Goal: Information Seeking & Learning: Learn about a topic

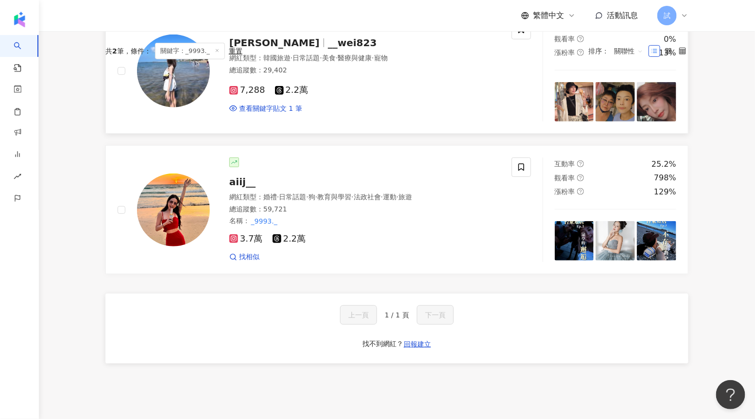
scroll to position [0, 0]
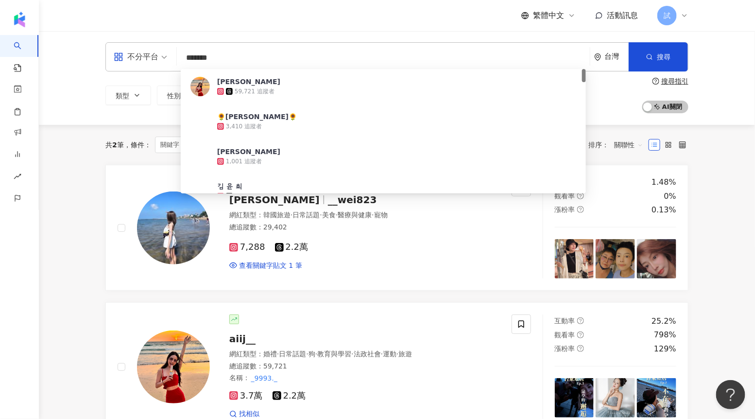
paste input "**********"
type input "**********"
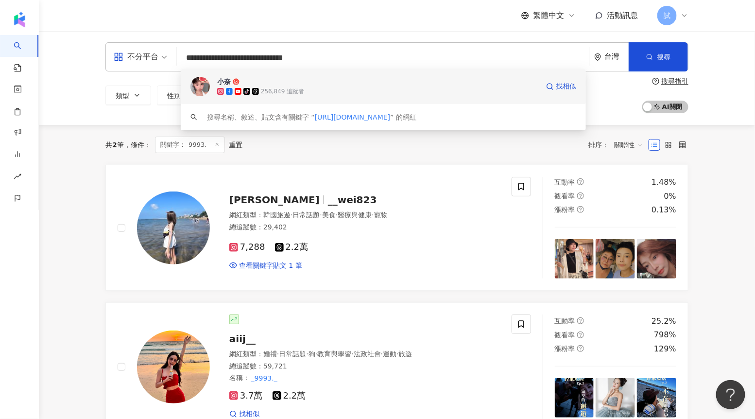
click at [340, 87] on div "tiktok-icon 256,849 追蹤者" at bounding box center [378, 91] width 322 height 10
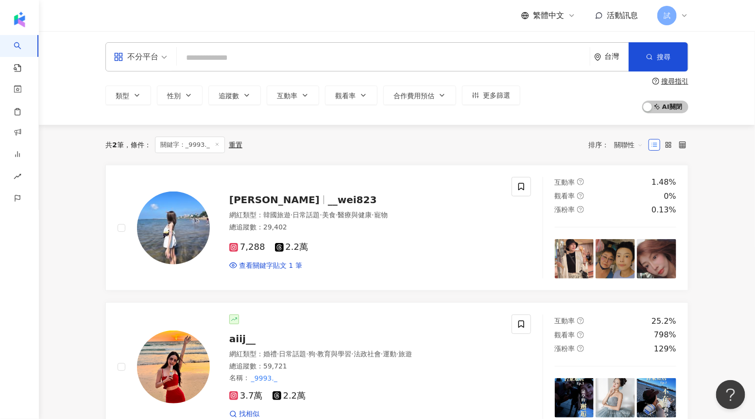
paste input "**********"
type input "**********"
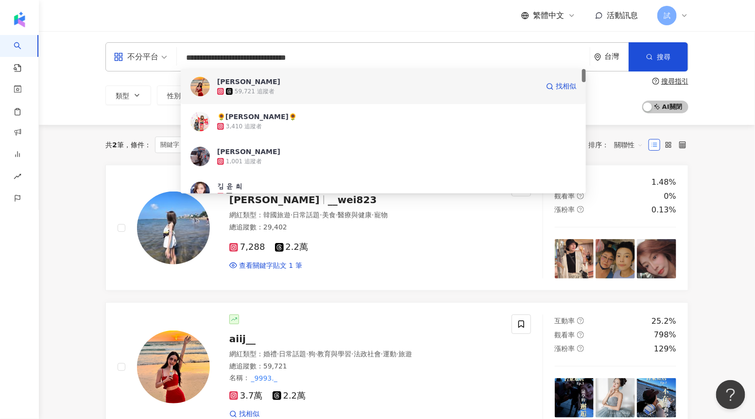
click at [251, 87] on div "59,721 追蹤者" at bounding box center [255, 91] width 40 height 8
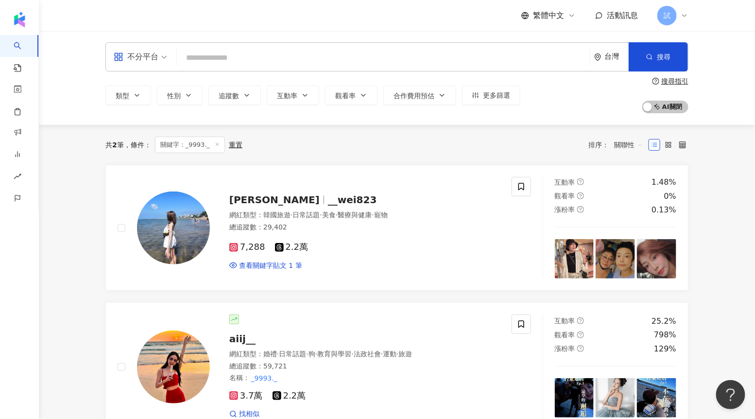
paste input "**********"
type input "**********"
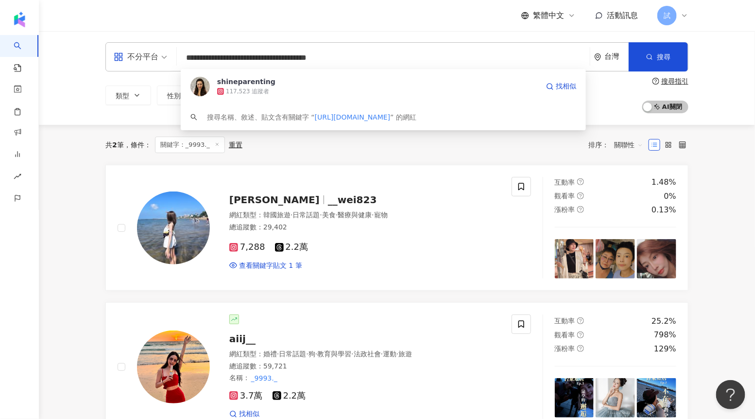
click at [273, 86] on span "shineparenting" at bounding box center [378, 82] width 322 height 10
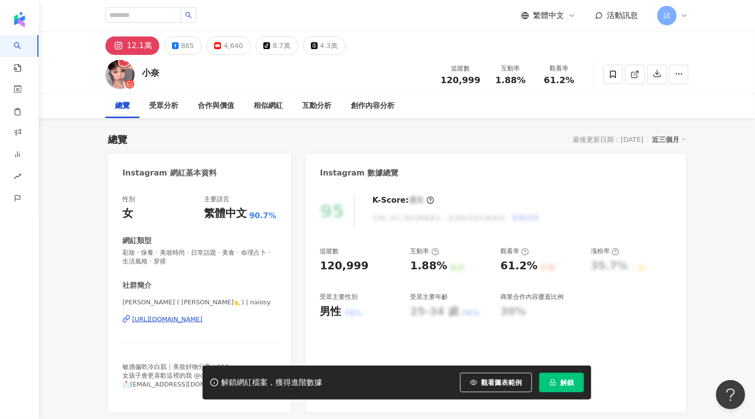
click at [548, 379] on button "解鎖" at bounding box center [561, 382] width 45 height 19
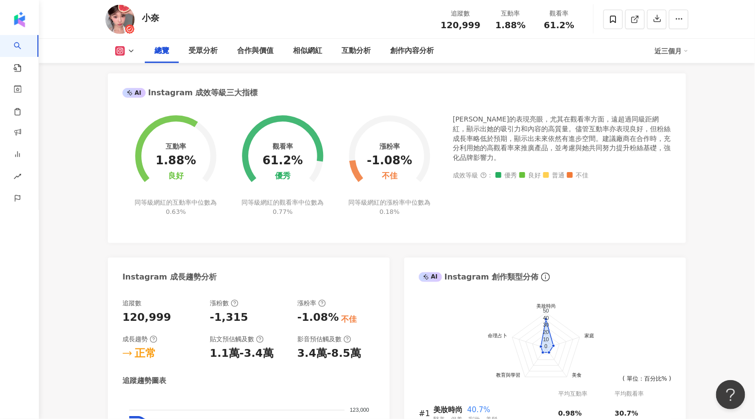
scroll to position [355, 0]
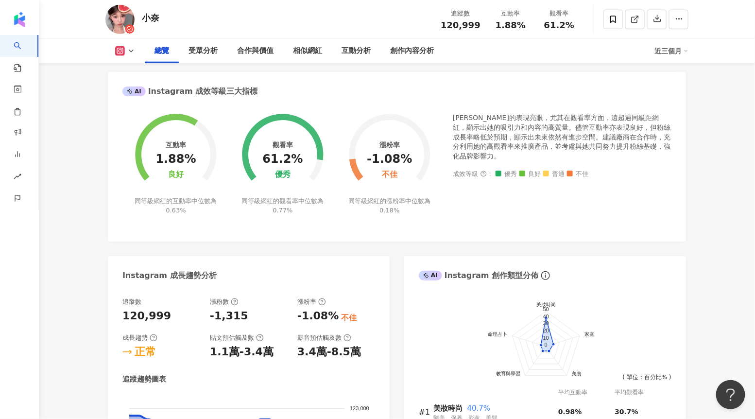
click at [30, 42] on span "AI 找網紅" at bounding box center [29, 54] width 8 height 38
click at [21, 46] on link "AI 找網紅" at bounding box center [23, 60] width 19 height 38
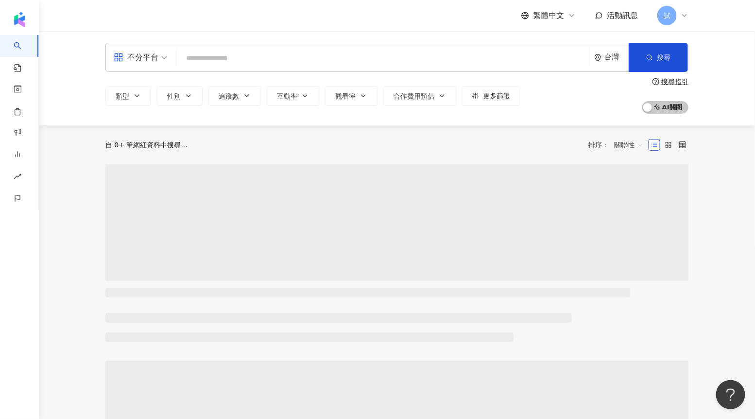
click at [204, 56] on input "search" at bounding box center [383, 58] width 405 height 18
type input "**********"
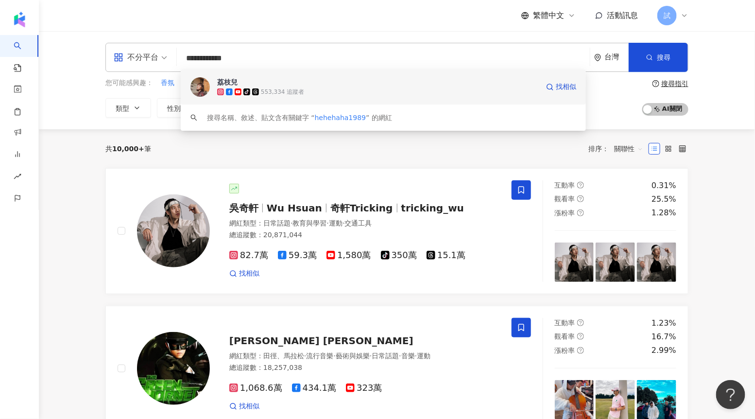
click at [253, 84] on span "荔枝兒" at bounding box center [378, 82] width 322 height 10
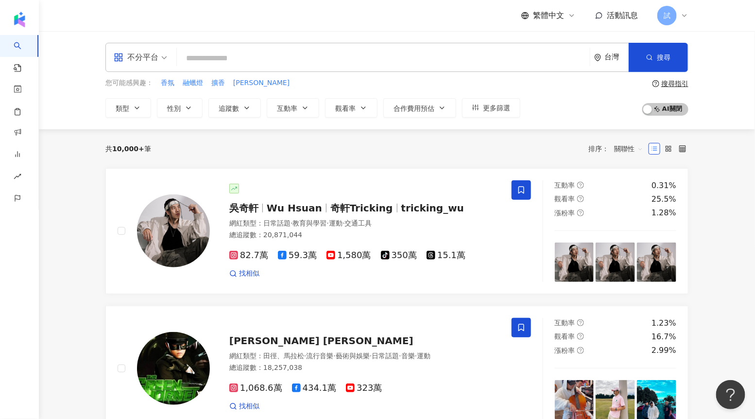
click at [279, 53] on input "search" at bounding box center [383, 58] width 405 height 18
paste input "**********"
type input "**********"
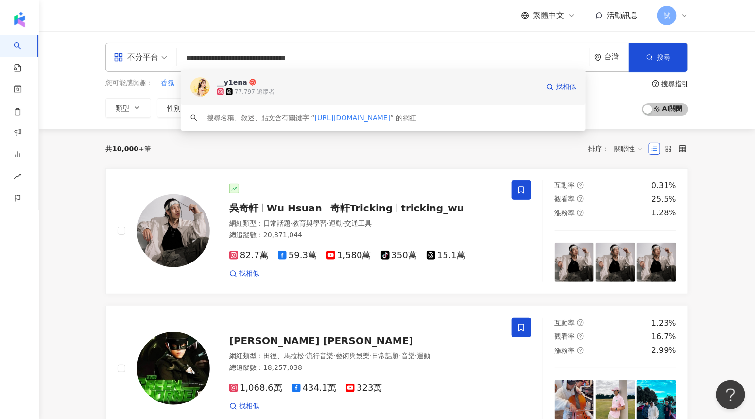
click at [273, 84] on span "__y1ena" at bounding box center [378, 82] width 322 height 10
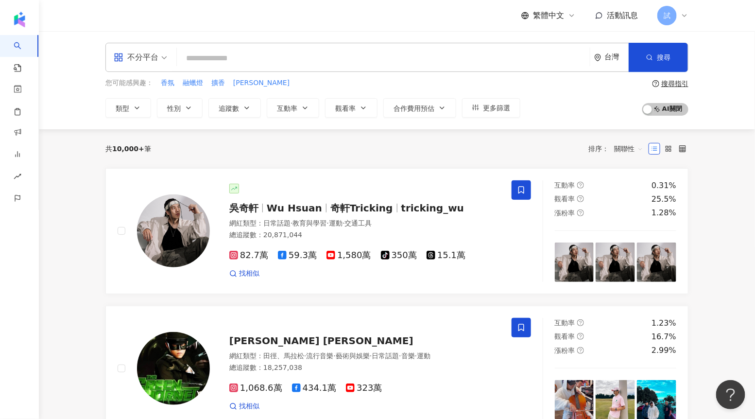
click at [390, 52] on input "search" at bounding box center [383, 58] width 405 height 18
paste input "*******"
type input "*******"
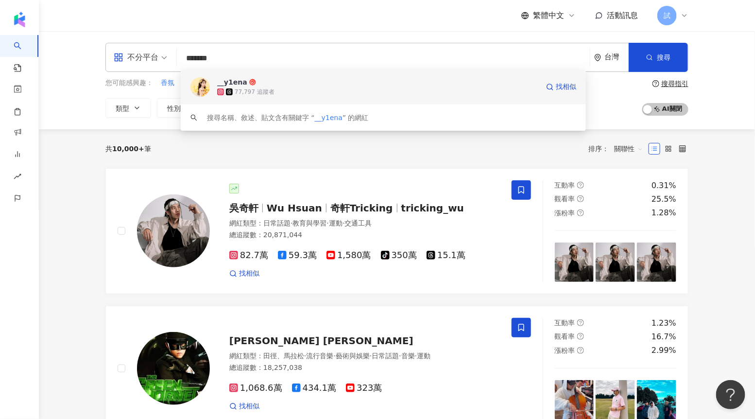
click at [282, 88] on div "77,797 追蹤者" at bounding box center [378, 92] width 322 height 10
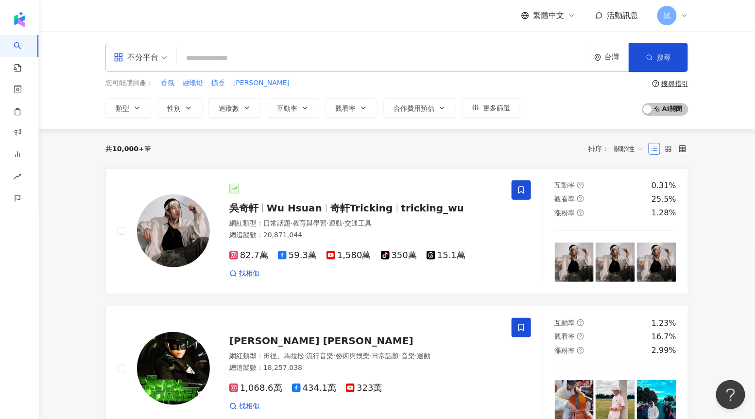
click at [253, 56] on input "search" at bounding box center [383, 58] width 405 height 18
paste input "**********"
type input "**********"
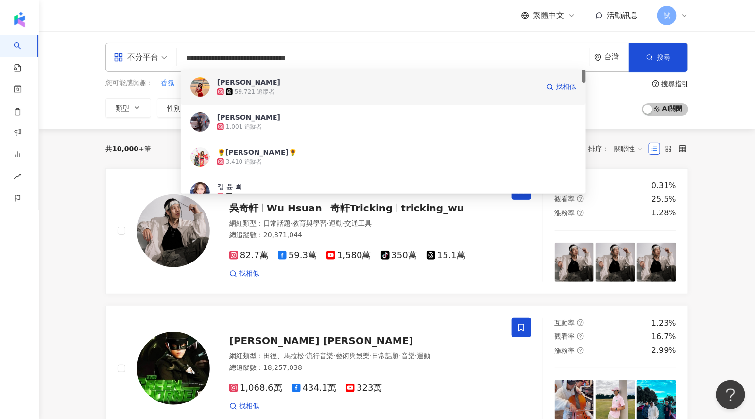
click at [256, 92] on div "59,721 追蹤者" at bounding box center [255, 92] width 40 height 8
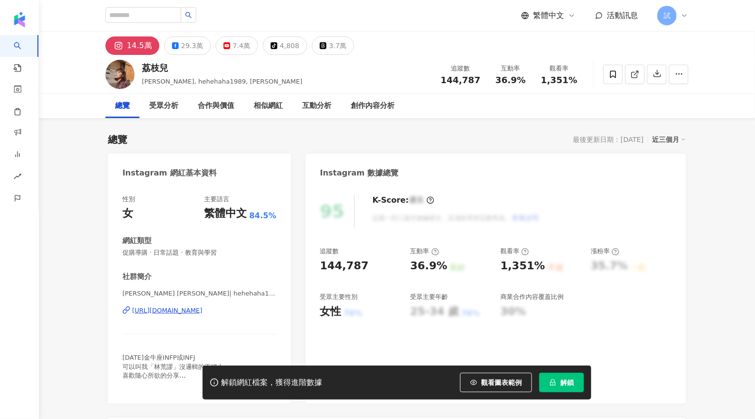
click at [560, 382] on button "解鎖" at bounding box center [561, 382] width 45 height 19
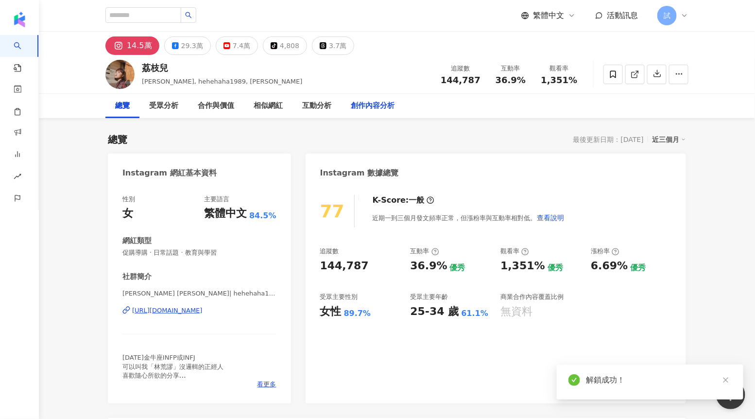
click at [377, 106] on div "創作內容分析" at bounding box center [373, 106] width 44 height 12
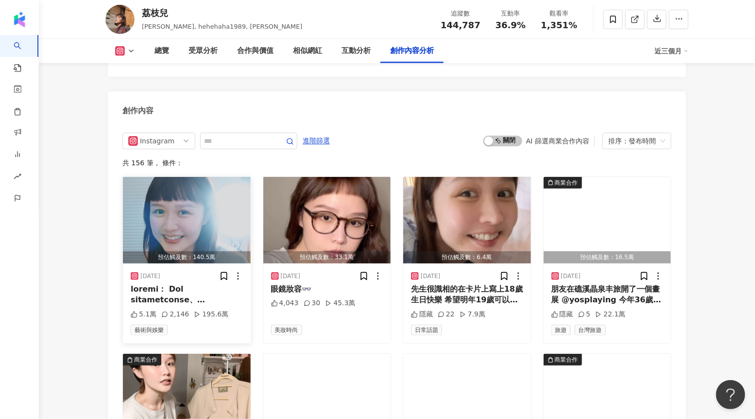
scroll to position [2938, 0]
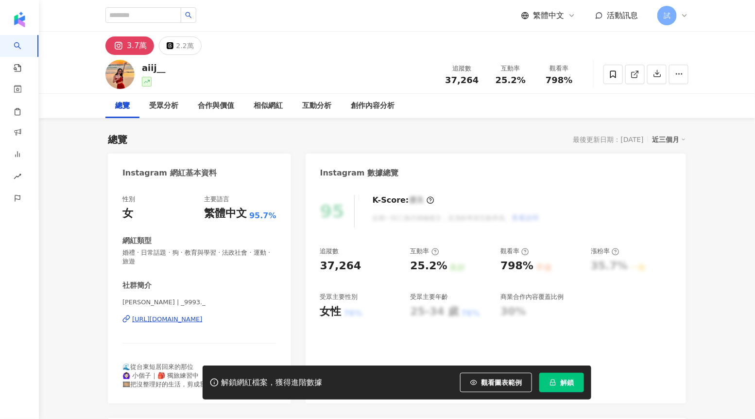
click at [565, 381] on span "解鎖" at bounding box center [567, 382] width 14 height 8
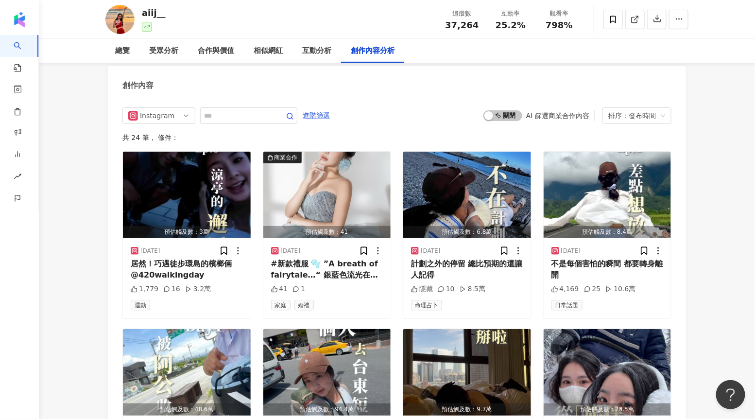
scroll to position [2846, 0]
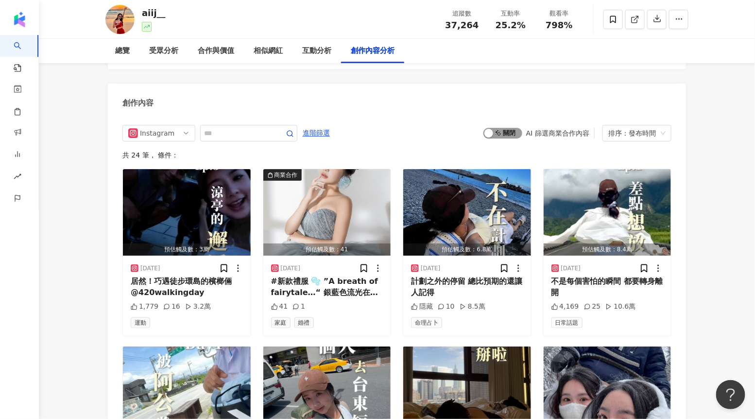
click at [512, 128] on span "啟動 關閉" at bounding box center [502, 133] width 39 height 11
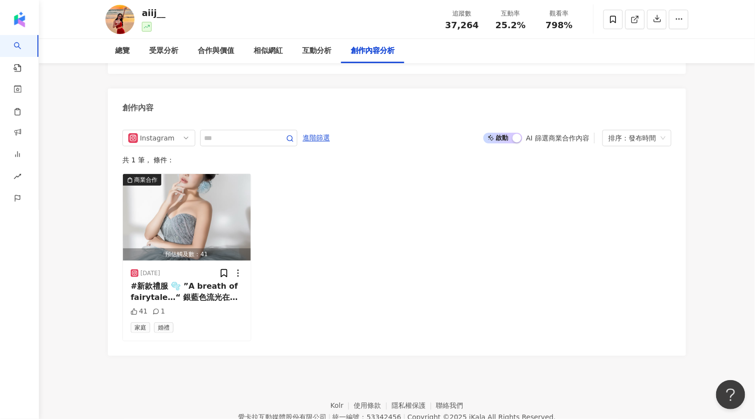
click at [497, 133] on span "啟動 關閉" at bounding box center [502, 138] width 39 height 11
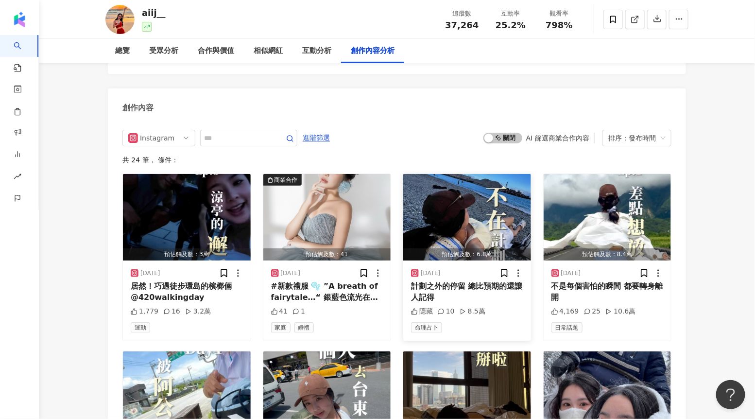
click at [468, 248] on div "預估觸及數：6.8萬" at bounding box center [467, 254] width 128 height 12
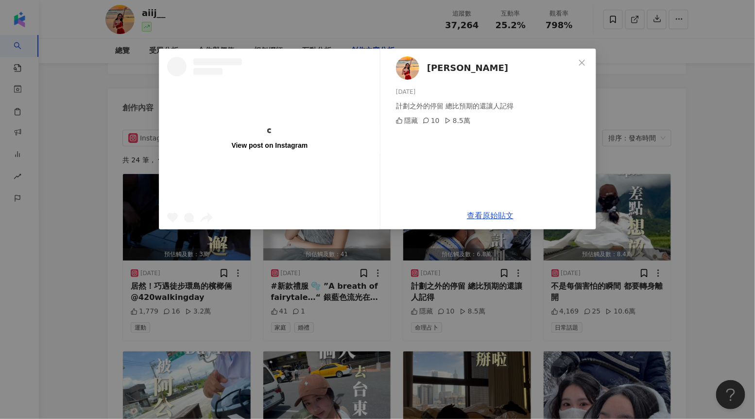
click at [648, 187] on div "View post on Instagram 舜子 2025/8/5 計劃之外的停留 總比預期的還讓人記得 隱藏 10 8.5萬 查看原始貼文" at bounding box center [377, 209] width 755 height 419
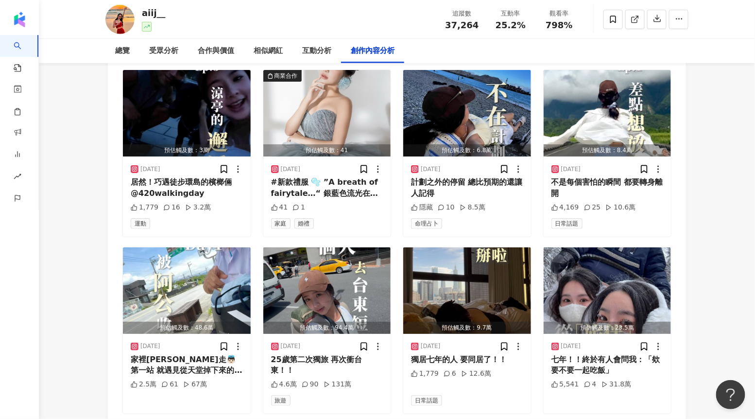
scroll to position [2978, 0]
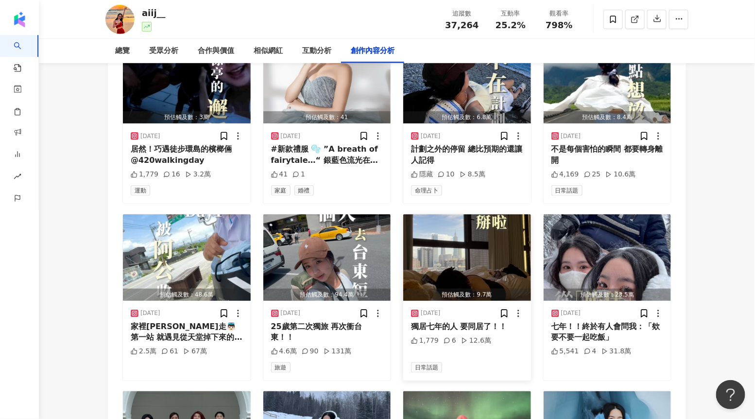
click at [472, 215] on img "button" at bounding box center [467, 257] width 128 height 86
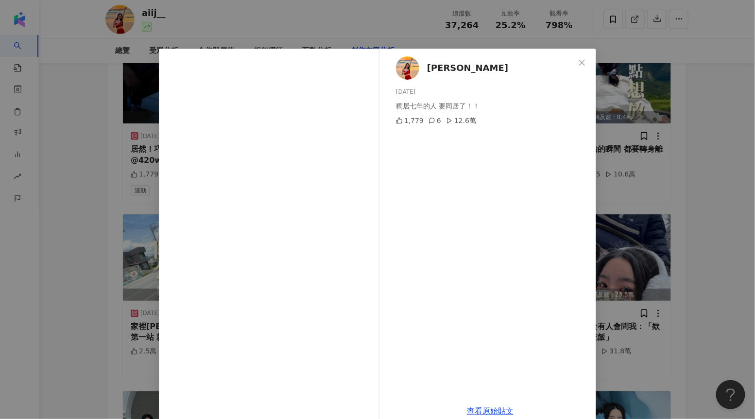
click at [644, 192] on div "舜子 2025/5/26 獨居七年的人 要同居了！！ 1,779 6 12.6萬 查看原始貼文" at bounding box center [377, 209] width 755 height 419
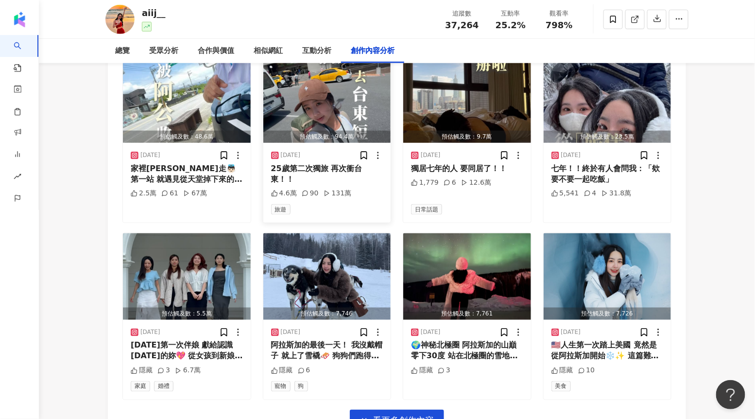
scroll to position [3136, 0]
click at [225, 260] on img "button" at bounding box center [187, 276] width 128 height 86
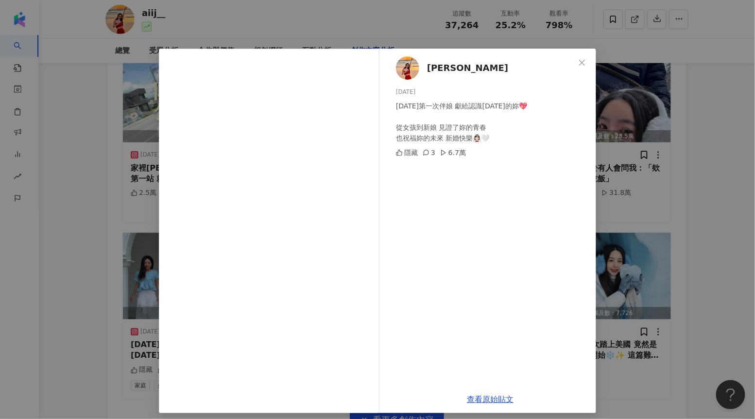
click at [659, 206] on div "舜子 2025/5/11 2025/05/10第一次伴娘 獻給認識12年的妳💖 從女孩到新娘 見證了妳的青春 也祝福妳的未來 新婚快樂👰🏻‍♀️🤍 隱藏 3 …" at bounding box center [377, 209] width 755 height 419
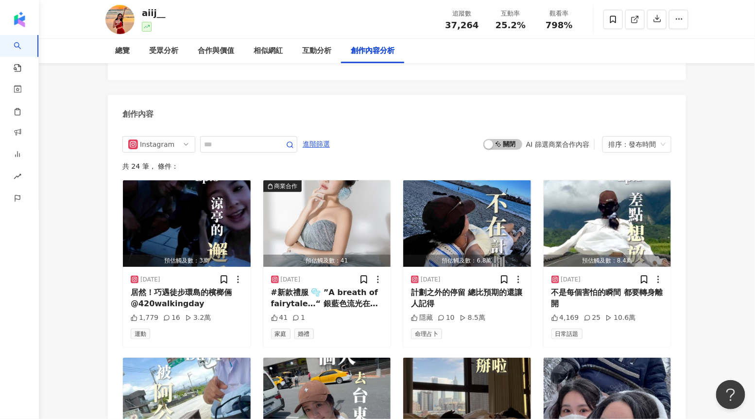
scroll to position [2825, 0]
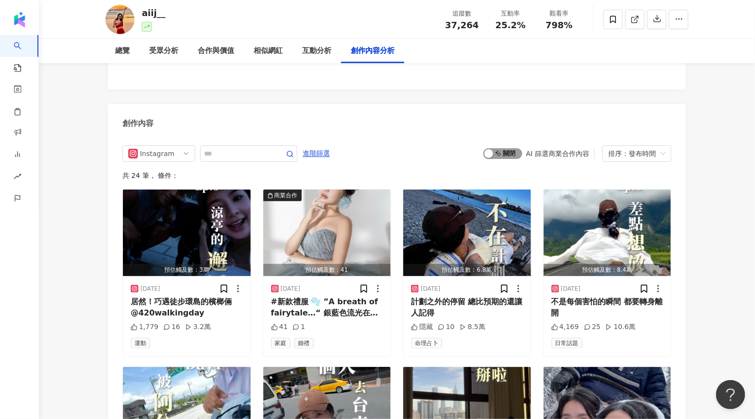
click at [510, 148] on span "啟動 關閉" at bounding box center [502, 153] width 39 height 11
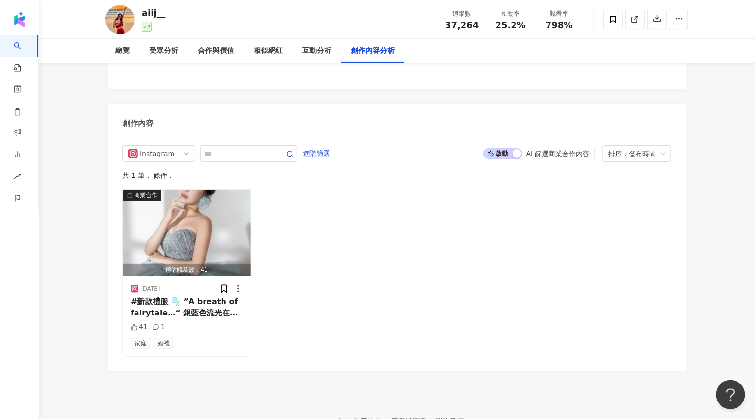
scroll to position [2830, 0]
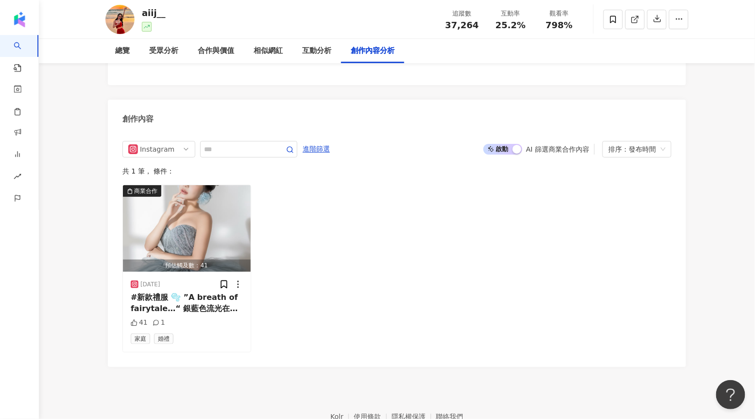
click at [509, 141] on div "啟動 關閉 AI 篩選商業合作內容 排序：發布時間" at bounding box center [577, 149] width 188 height 17
click at [507, 144] on span "啟動 關閉" at bounding box center [502, 149] width 39 height 11
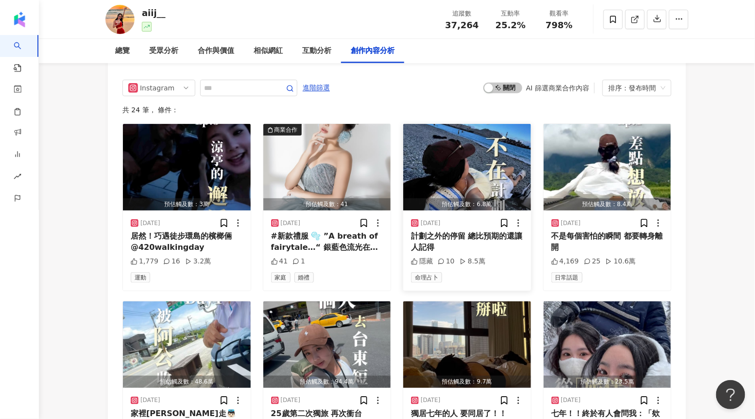
scroll to position [2892, 0]
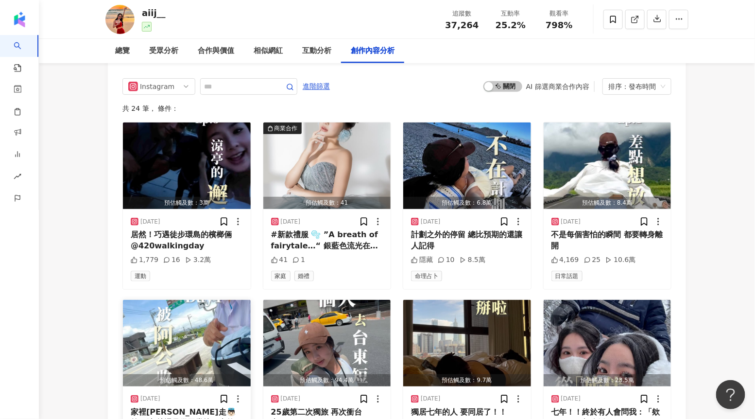
click at [166, 386] on div "2025/6/13 家裡阿公剛走👼🏻第一站 就遇見從天堂掉下來的溫柔 2.5萬 61 67萬" at bounding box center [187, 426] width 128 height 80
click at [178, 338] on img "button" at bounding box center [187, 343] width 128 height 86
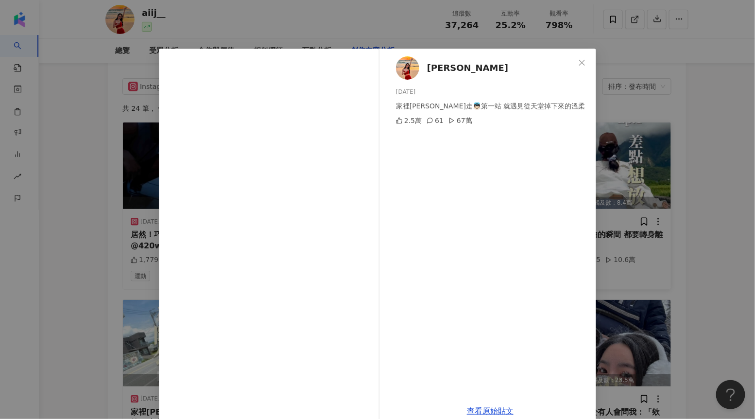
click at [636, 159] on div "舜子 2025/6/13 家裡阿公剛走👼🏻第一站 就遇見從天堂掉下來的溫柔 2.5萬 61 67萬 查看原始貼文" at bounding box center [377, 209] width 755 height 419
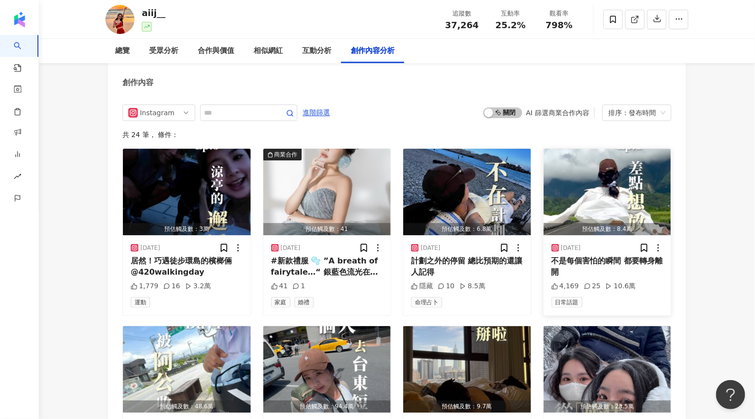
scroll to position [2867, 0]
click at [501, 107] on span "啟動 關閉" at bounding box center [502, 112] width 39 height 11
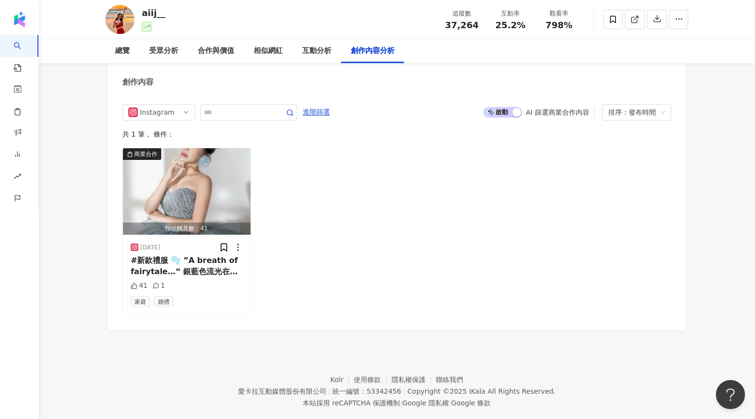
scroll to position [2841, 0]
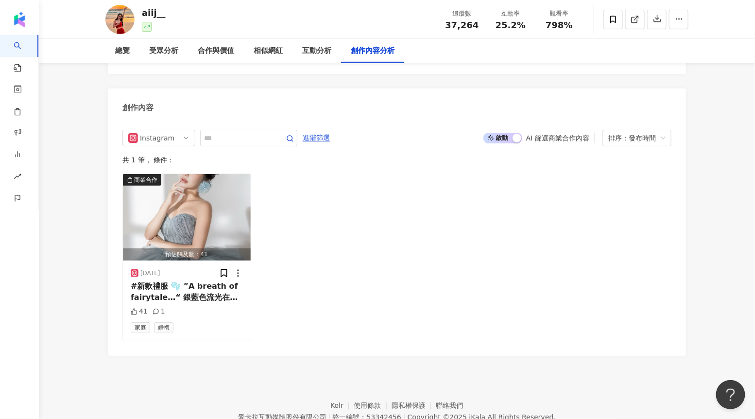
click at [506, 133] on span "啟動 關閉" at bounding box center [502, 138] width 39 height 11
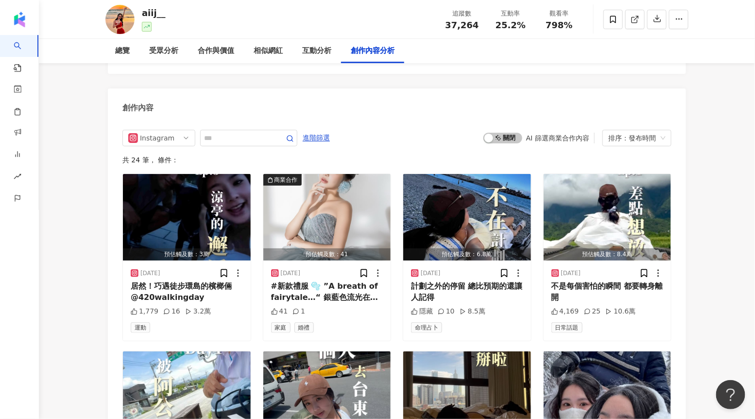
click at [498, 130] on div "啟動 關閉 AI 篩選商業合作內容 排序：發布時間" at bounding box center [577, 138] width 188 height 17
click at [496, 133] on span "啟動 關閉" at bounding box center [502, 138] width 39 height 11
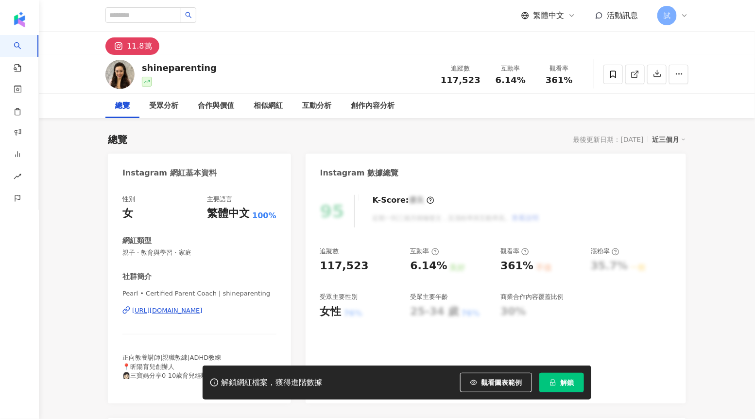
click at [560, 381] on span "解鎖" at bounding box center [567, 382] width 14 height 8
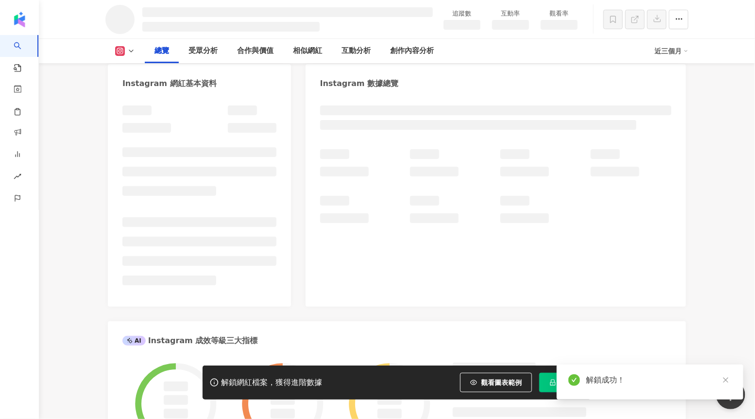
scroll to position [112, 0]
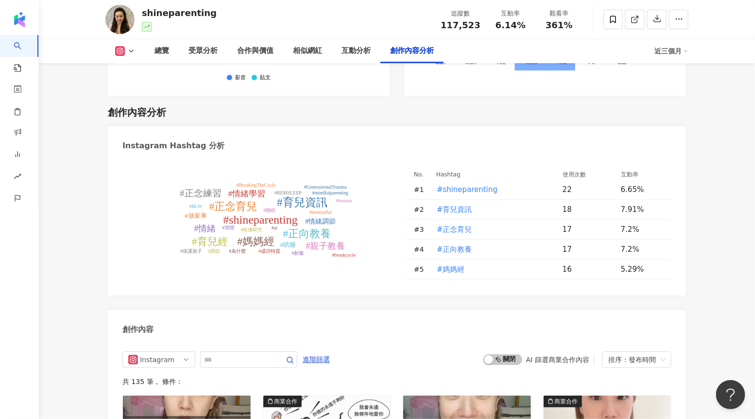
scroll to position [2650, 0]
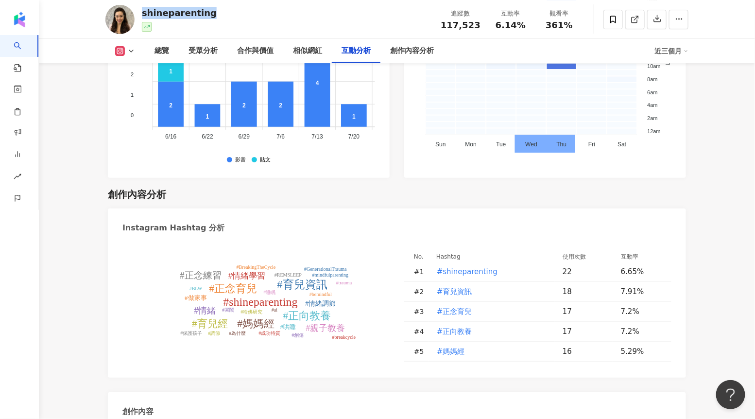
drag, startPoint x: 216, startPoint y: 15, endPoint x: 140, endPoint y: 15, distance: 75.8
click at [140, 15] on div "shineparenting 追蹤數 117,523 互動率 6.14% 觀看率 361%" at bounding box center [397, 19] width 622 height 38
copy div "shineparenting"
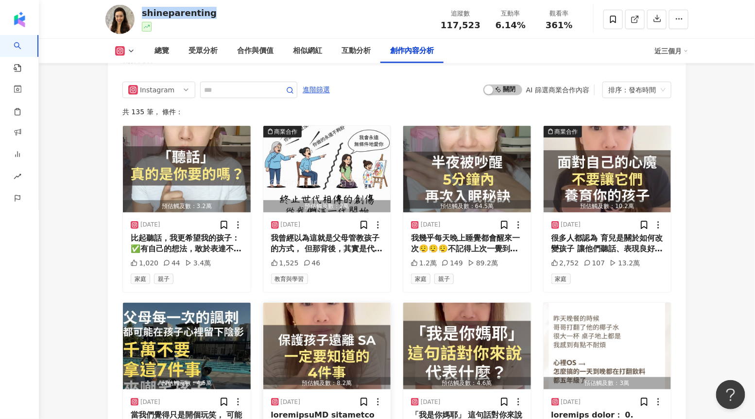
scroll to position [3001, 0]
click at [474, 140] on img "button" at bounding box center [467, 169] width 128 height 86
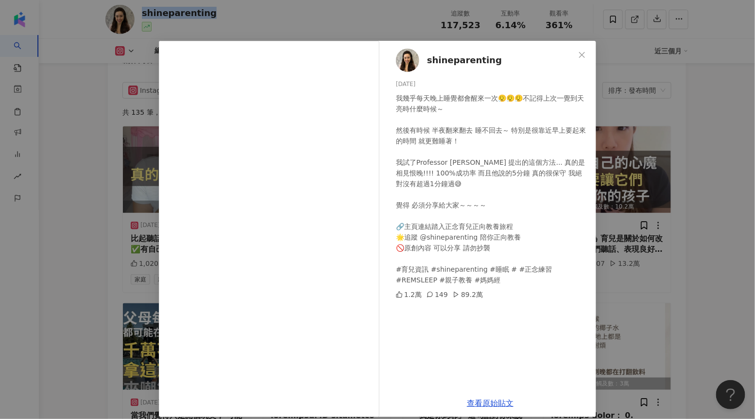
scroll to position [12, 0]
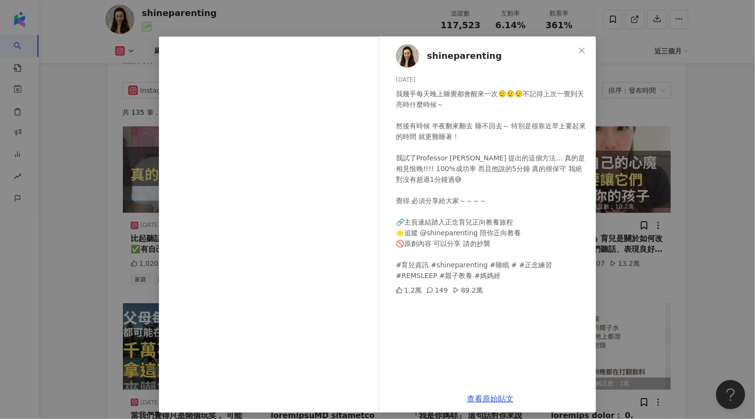
click at [649, 178] on div "shineparenting 2025/9/5 我幾乎每天晚上睡覺都會醒來一次😮‍💨😮‍💨😮‍💨不記得上次一覺到天亮時什麼時候～ 然後有時候 半夜翻來翻去 睡…" at bounding box center [377, 209] width 755 height 419
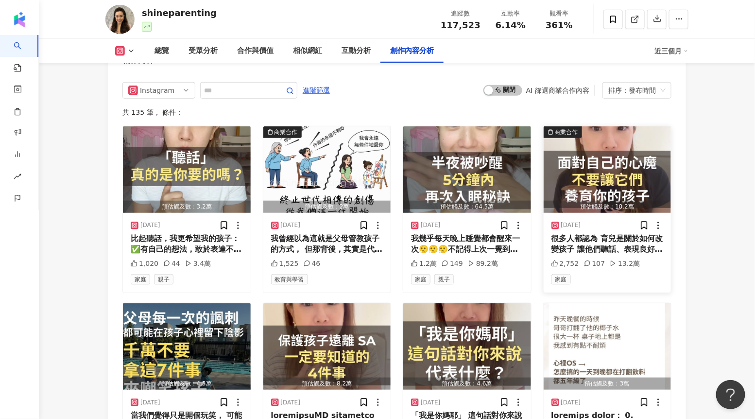
click at [627, 147] on img "button" at bounding box center [608, 169] width 128 height 86
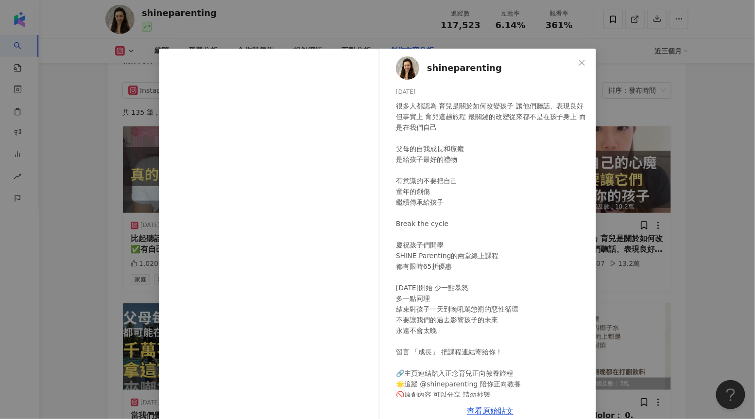
scroll to position [49, 0]
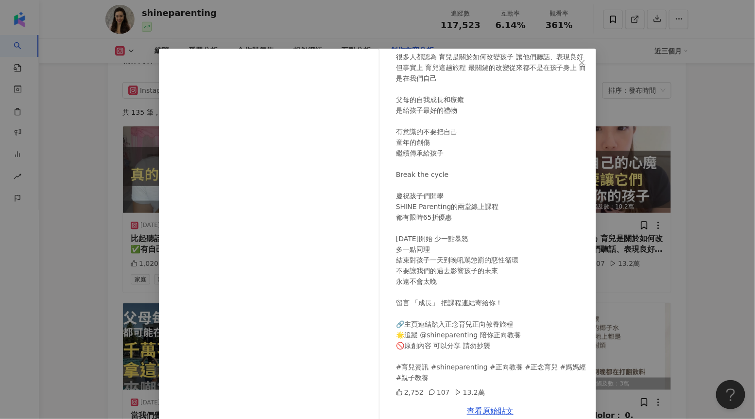
click at [640, 256] on div "shineparenting 2025/9/3 很多人都認為 育兒是關於如何改變孩子 讓他們聽話、表現良好 但事實上 育兒這趟旅程 最關鍵的改變從來都不是在孩…" at bounding box center [377, 209] width 755 height 419
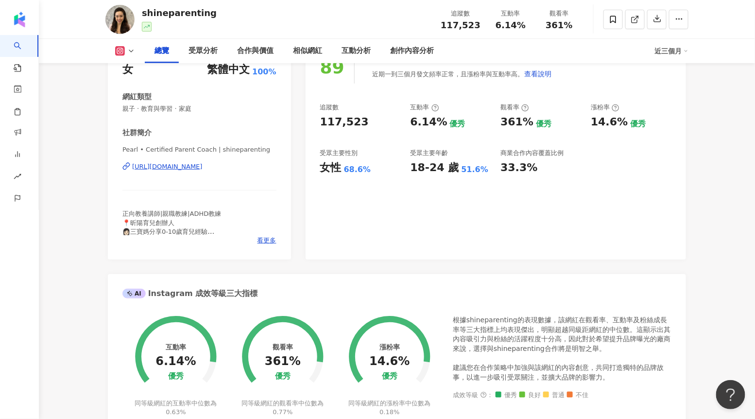
scroll to position [0, 0]
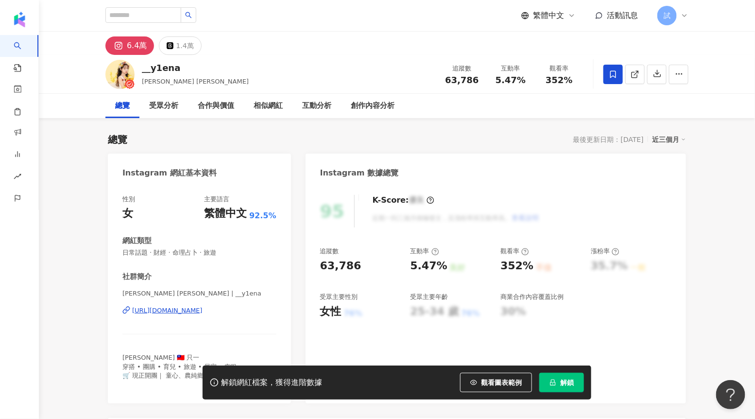
click at [548, 378] on button "解鎖" at bounding box center [561, 382] width 45 height 19
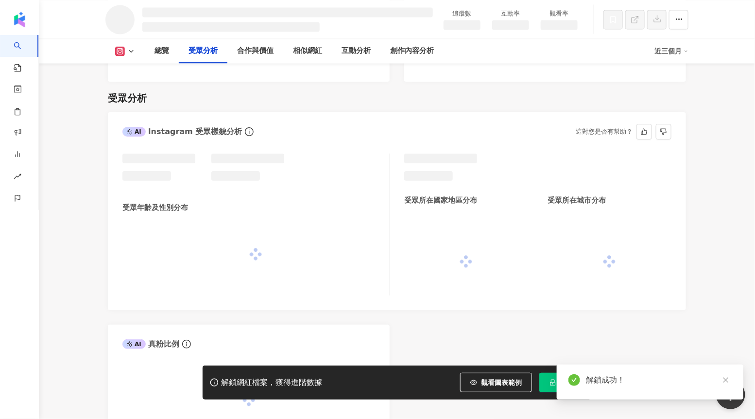
scroll to position [719, 0]
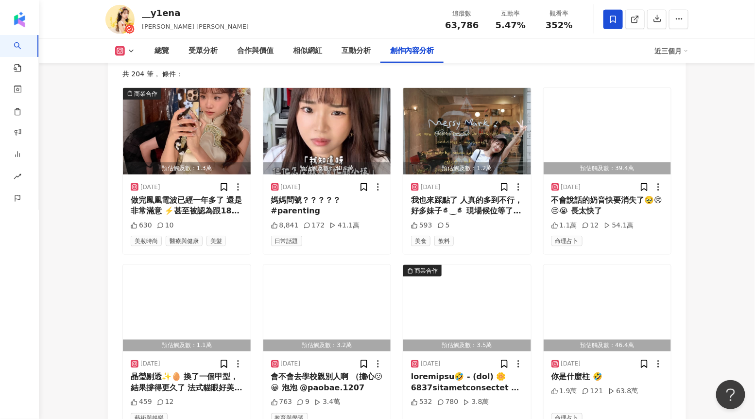
scroll to position [3164, 0]
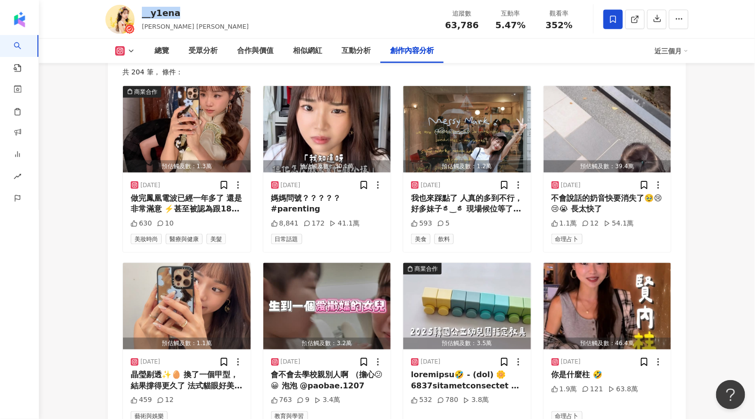
drag, startPoint x: 183, startPoint y: 16, endPoint x: 142, endPoint y: 12, distance: 40.9
click at [142, 12] on div "__y1ena [PERSON_NAME] [PERSON_NAME] 追蹤數 63,786 互動率 5.47% 觀看率 352%" at bounding box center [397, 19] width 622 height 38
copy div "__y1ena"
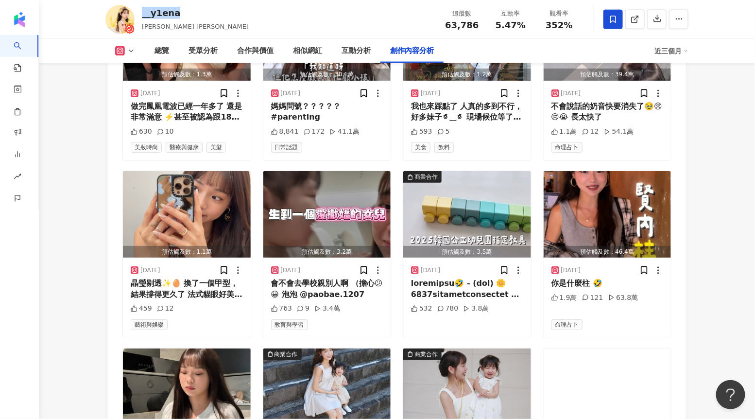
scroll to position [3284, 0]
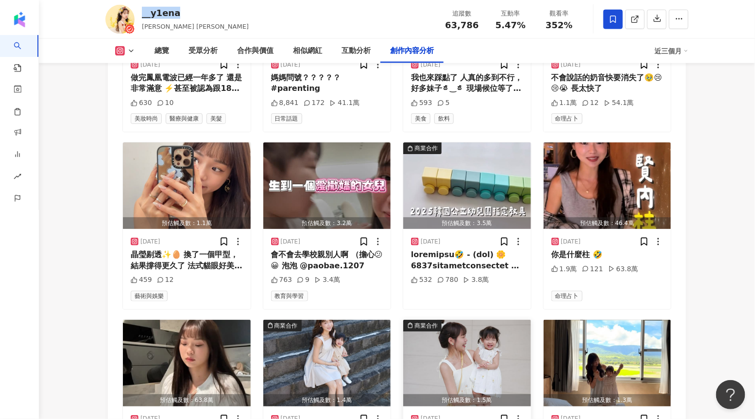
click at [438, 324] on img "button" at bounding box center [467, 363] width 128 height 86
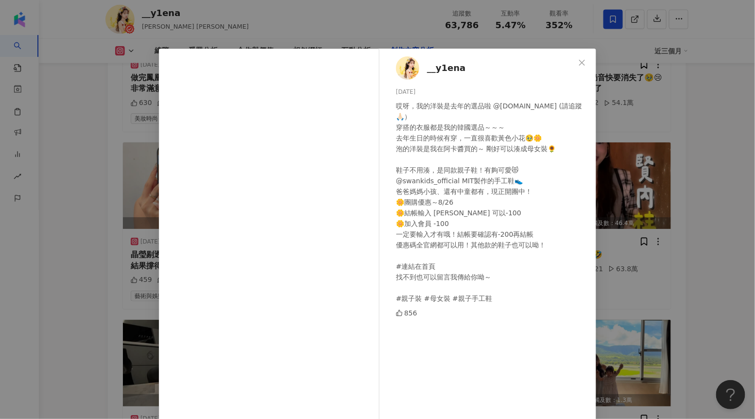
click at [633, 231] on div "__y1ena [DATE] 哎呀，我的洋裝是去年的選品啦 @[DOMAIN_NAME] (請追蹤🙏🏻） 穿搭的衣服都是我的韓國選品～～～ 去年生日的時候有穿…" at bounding box center [377, 209] width 755 height 419
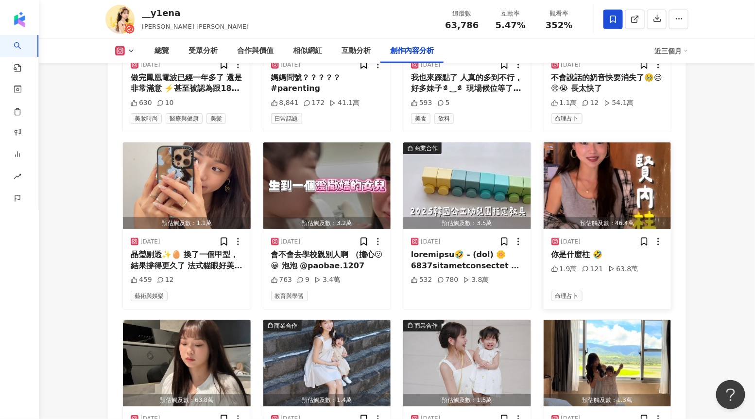
click at [596, 142] on img "button" at bounding box center [608, 185] width 128 height 86
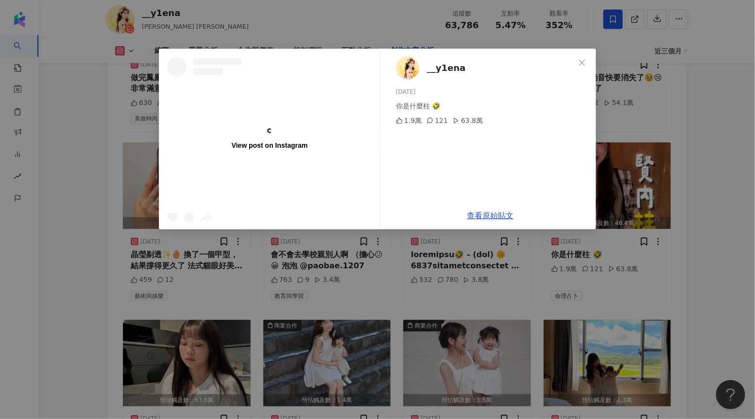
click at [672, 166] on div "View post on Instagram __y1ena 2025/8/28 你是什麼柱 🤣 1.9萬 121 63.8萬 查看原始貼文" at bounding box center [377, 209] width 755 height 419
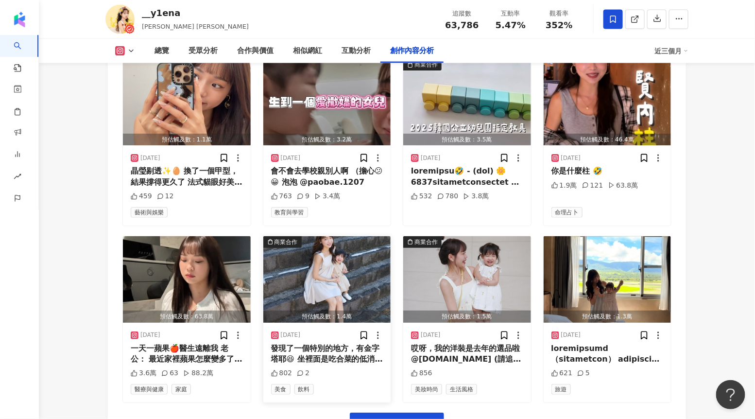
scroll to position [3407, 0]
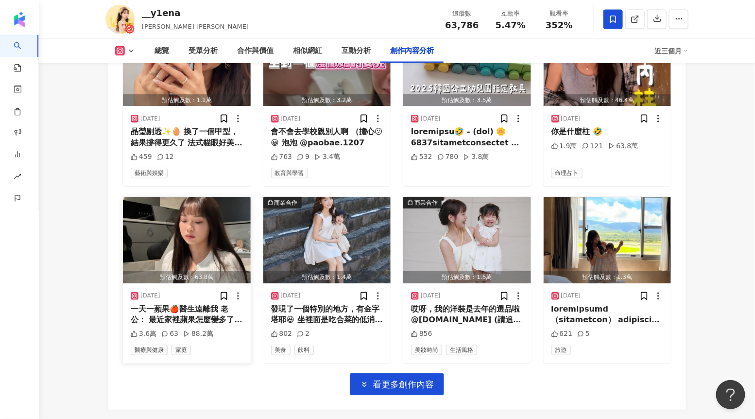
click at [210, 197] on img "button" at bounding box center [187, 240] width 128 height 86
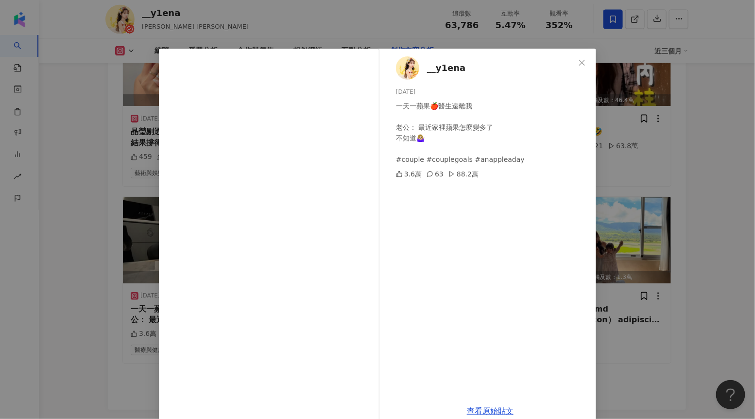
click at [620, 173] on div "__y1ena 2025/8/26 一天一蘋果🍎醫生遠離我 老公： 最近家裡蘋果怎麼變多了 不知道🤷🏼‍♀️ #couple #couplegoals #an…" at bounding box center [377, 209] width 755 height 419
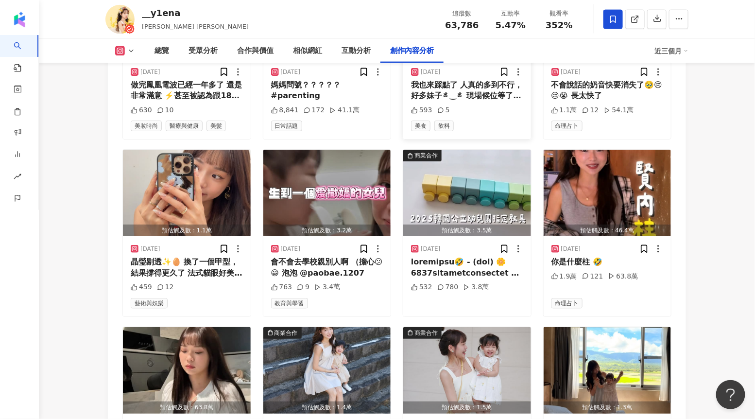
scroll to position [3287, 0]
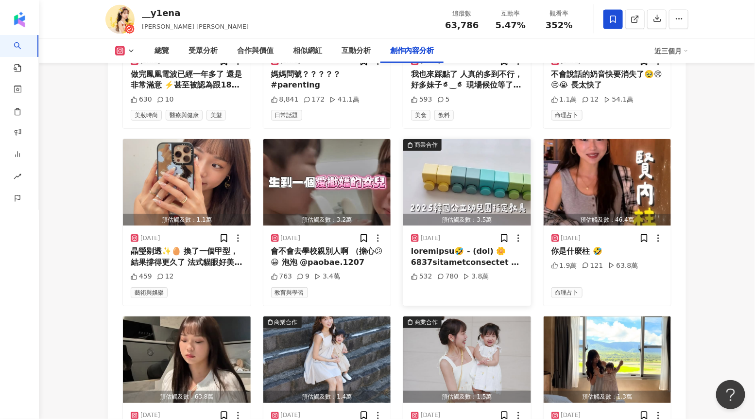
click at [489, 155] on img "button" at bounding box center [467, 182] width 128 height 86
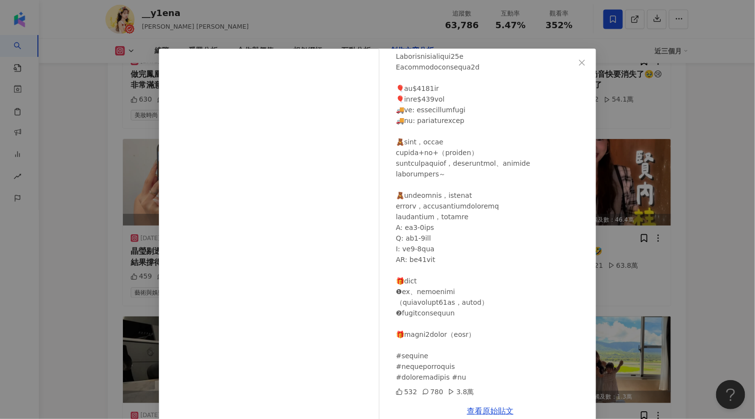
scroll to position [17, 0]
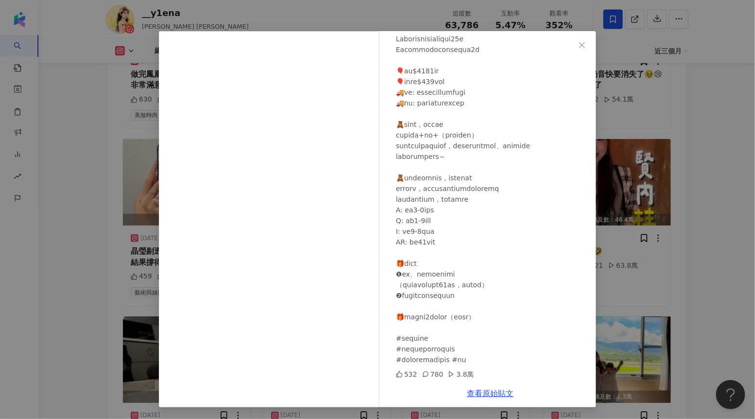
click at [622, 239] on div "__y1ena [DATE] 532 780 3.8萬 查看原始貼文" at bounding box center [377, 209] width 755 height 419
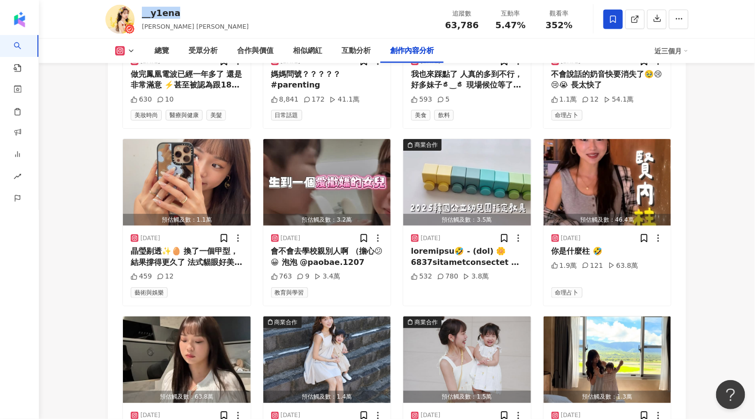
drag, startPoint x: 188, startPoint y: 17, endPoint x: 142, endPoint y: 16, distance: 45.2
click at [142, 16] on div "__y1ena [PERSON_NAME] [PERSON_NAME] 追蹤數 63,786 互動率 5.47% 觀看率 352%" at bounding box center [397, 19] width 622 height 38
copy div "__y1ena"
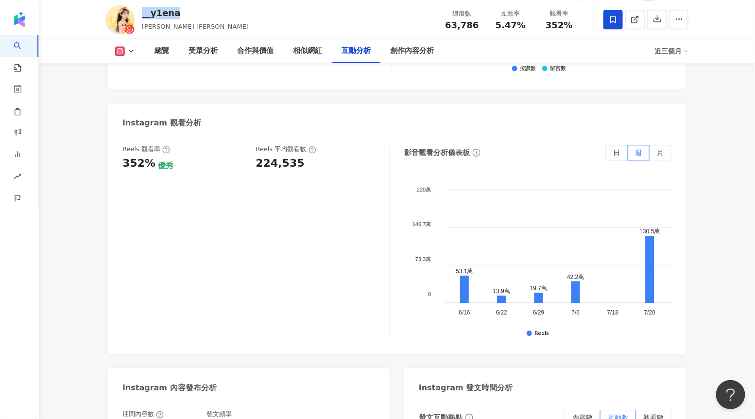
scroll to position [2285, 0]
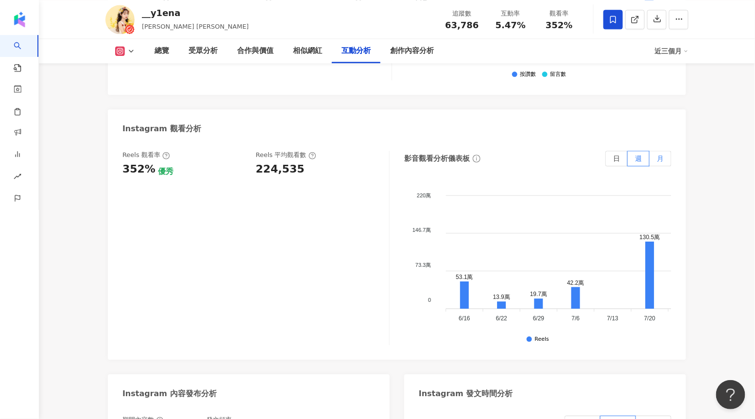
click at [665, 151] on label "月" at bounding box center [661, 159] width 22 height 16
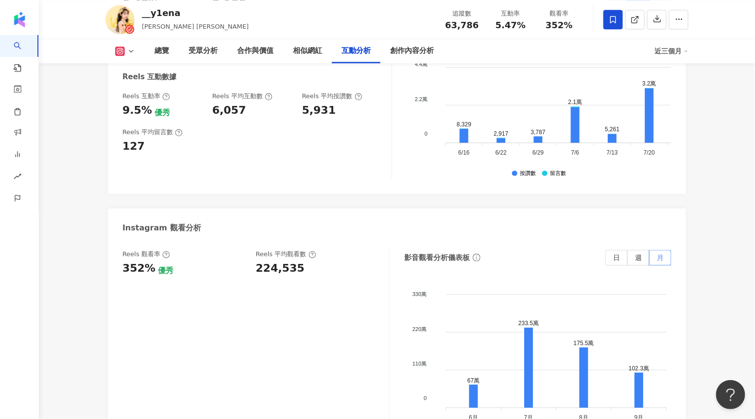
scroll to position [2185, 0]
drag, startPoint x: 265, startPoint y: 225, endPoint x: 304, endPoint y: 226, distance: 38.4
click at [304, 262] on div "224,535" at bounding box center [318, 269] width 124 height 15
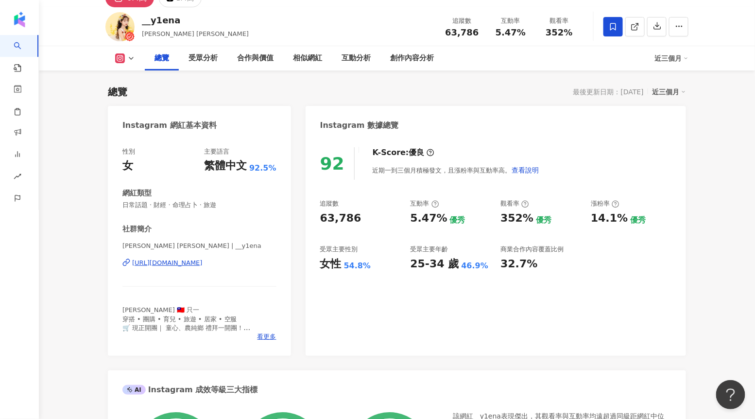
scroll to position [45, 0]
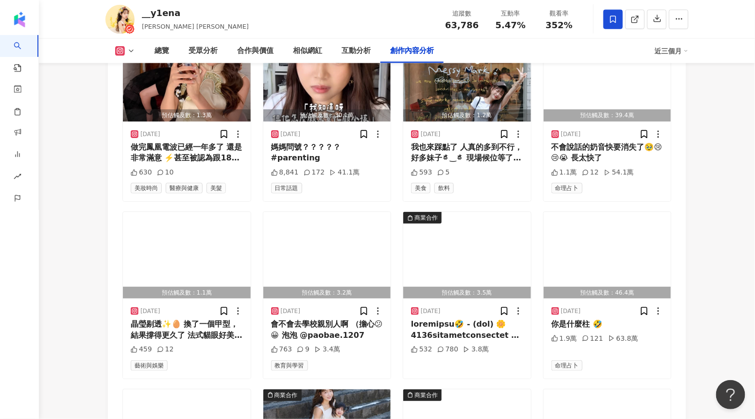
scroll to position [3216, 0]
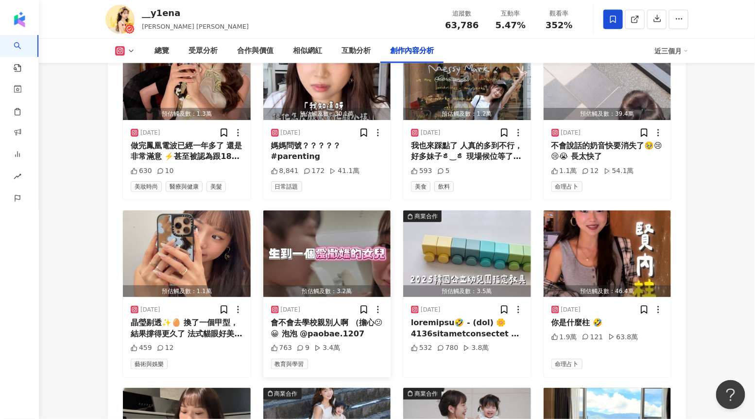
click at [337, 210] on img "button" at bounding box center [327, 253] width 128 height 86
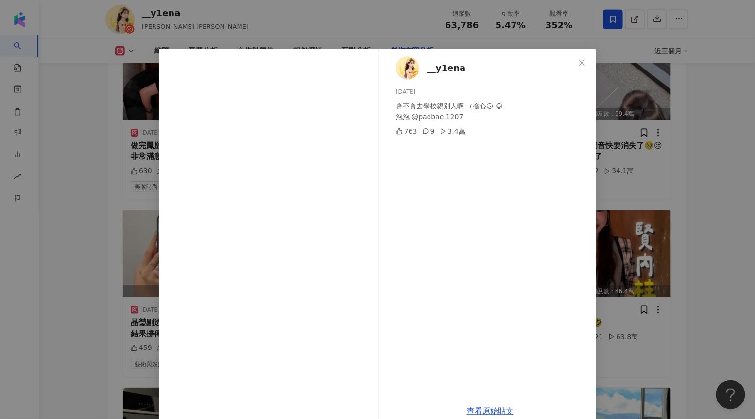
click at [677, 115] on div "__y1ena [DATE] 會不會去學校親別人啊 （擔心😕 😀 泡泡 @paobae.1207 763 9 3.4萬 查看原始貼文" at bounding box center [377, 209] width 755 height 419
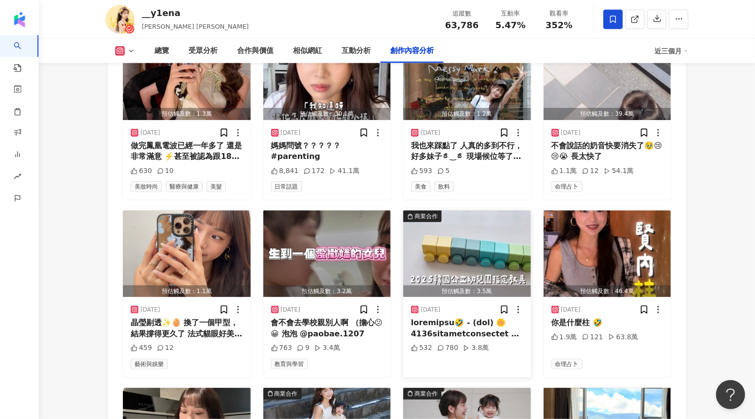
click at [436, 210] on img "button" at bounding box center [467, 253] width 128 height 86
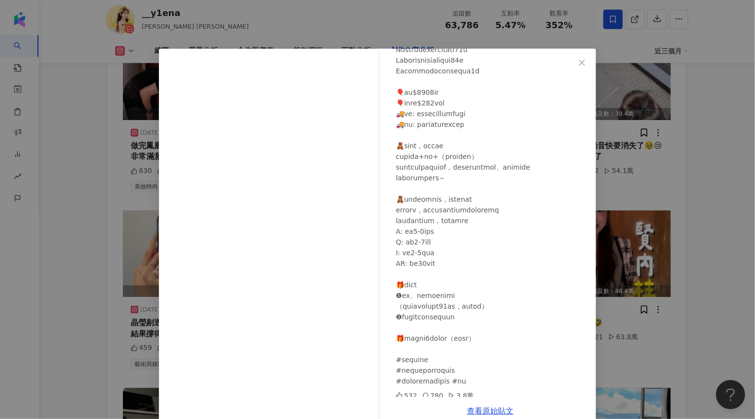
scroll to position [164, 0]
click at [701, 222] on div "__y1ena [DATE] 532 780 3.8萬 查看原始貼文" at bounding box center [377, 209] width 755 height 419
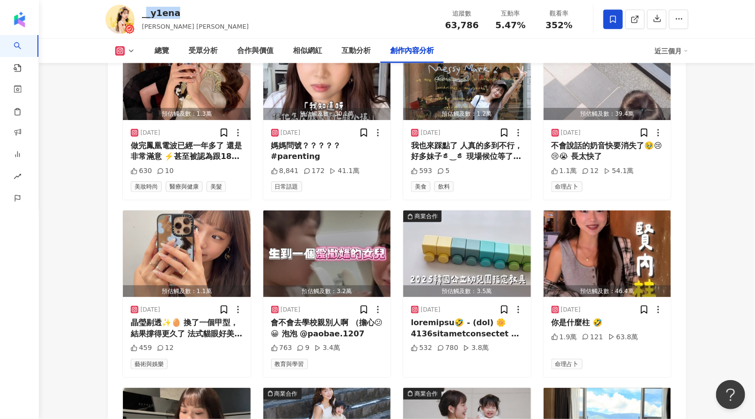
drag, startPoint x: 189, startPoint y: 18, endPoint x: 145, endPoint y: 14, distance: 44.9
click at [145, 14] on div "__y1ena Elena Chen 追蹤數 63,786 互動率 5.47% 觀看率 352%" at bounding box center [397, 19] width 622 height 38
drag, startPoint x: 175, startPoint y: 26, endPoint x: 143, endPoint y: 24, distance: 32.2
click at [143, 24] on span "Elena Chen" at bounding box center [195, 26] width 107 height 7
drag, startPoint x: 186, startPoint y: 13, endPoint x: 141, endPoint y: 15, distance: 45.2
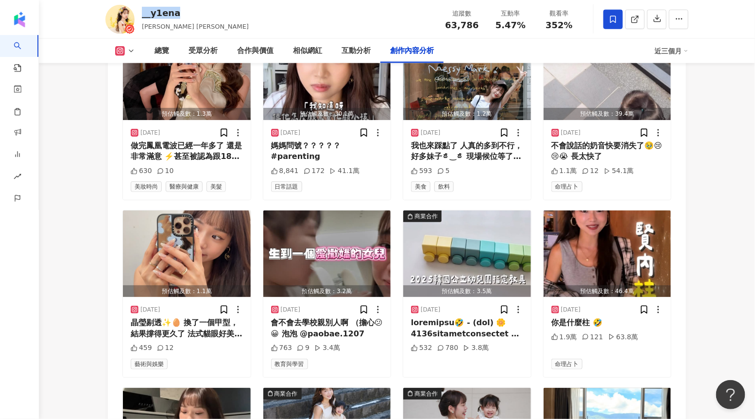
click at [141, 15] on div "__y1ena Elena Chen 追蹤數 63,786 互動率 5.47% 觀看率 352%" at bounding box center [397, 19] width 622 height 38
copy div "__y1ena"
click at [641, 17] on link at bounding box center [634, 19] width 19 height 19
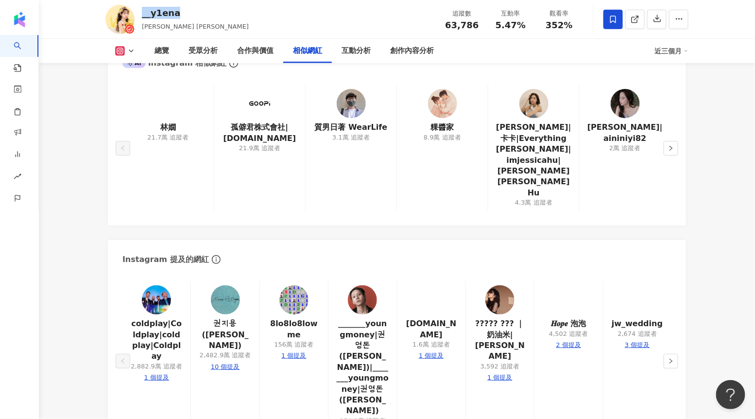
scroll to position [1639, 0]
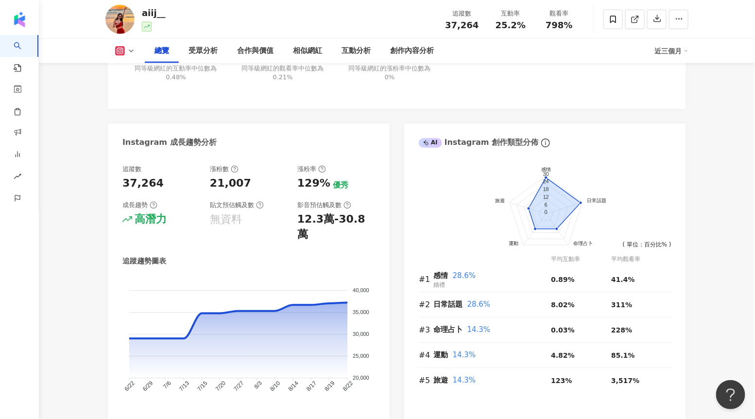
scroll to position [477, 0]
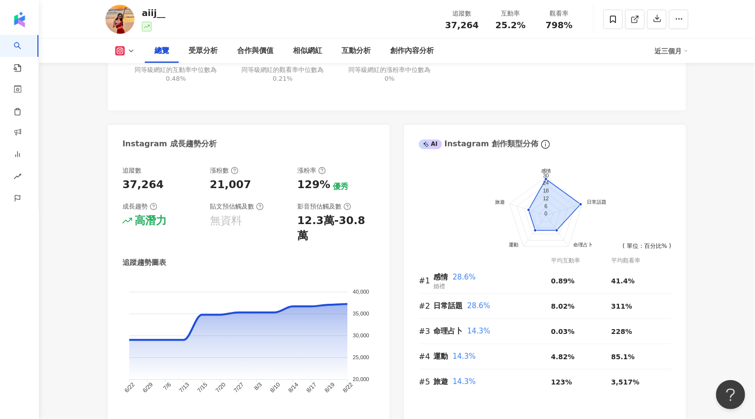
click at [660, 61] on div "總覽 受眾分析 合作與價值 相似網紅 互動分析 創作內容分析 近三個月" at bounding box center [396, 51] width 583 height 24
click at [660, 58] on div "近三個月" at bounding box center [671, 51] width 34 height 16
click at [638, 75] on div "aiij__的表現亮眼，觀看率、互動率及粉絲成長率皆超越同級網紅的中位數，顯示其在吸引觀眾和提高參與度方面具有顯著優勢。這樣的表現值得關注，適合廠商考慮合作。…" at bounding box center [562, 38] width 219 height 113
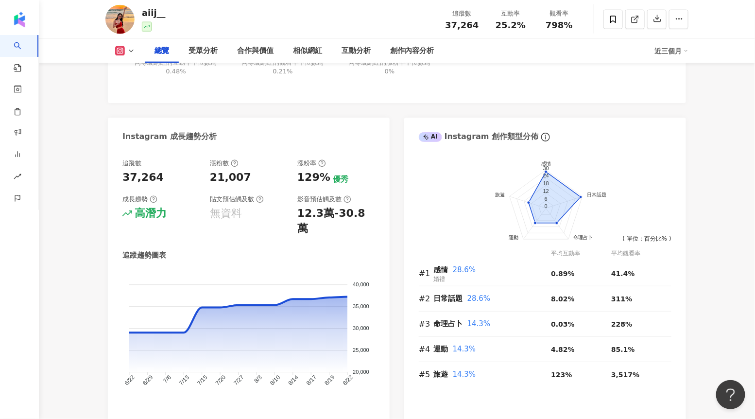
scroll to position [488, 0]
